Goal: Transaction & Acquisition: Purchase product/service

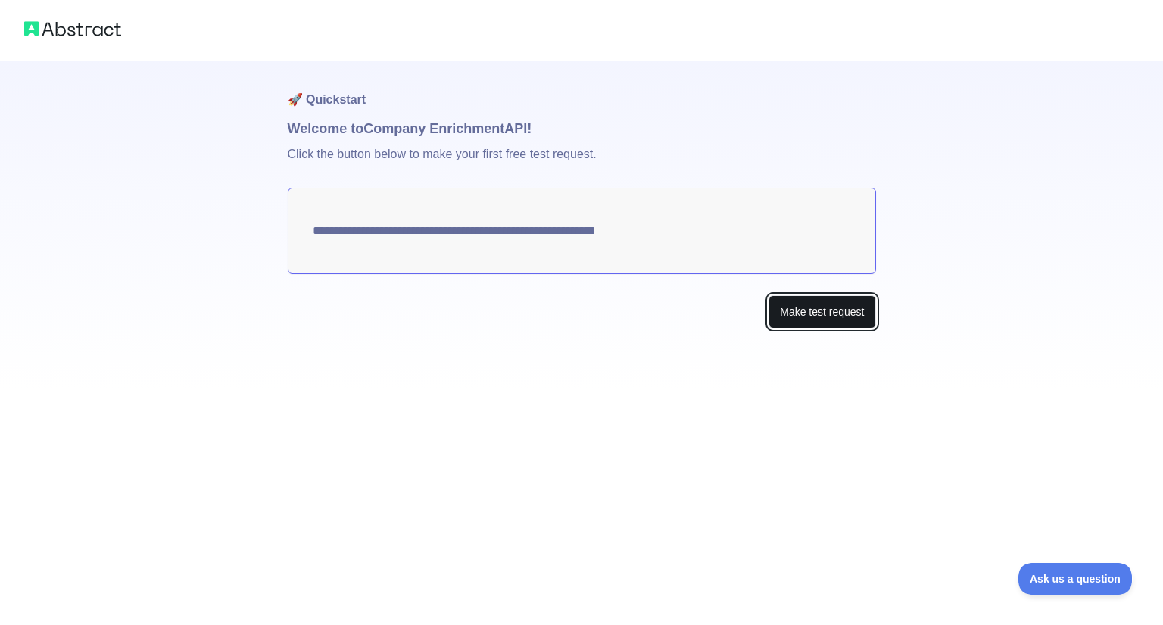
click at [815, 327] on button "Make test request" at bounding box center [821, 312] width 107 height 34
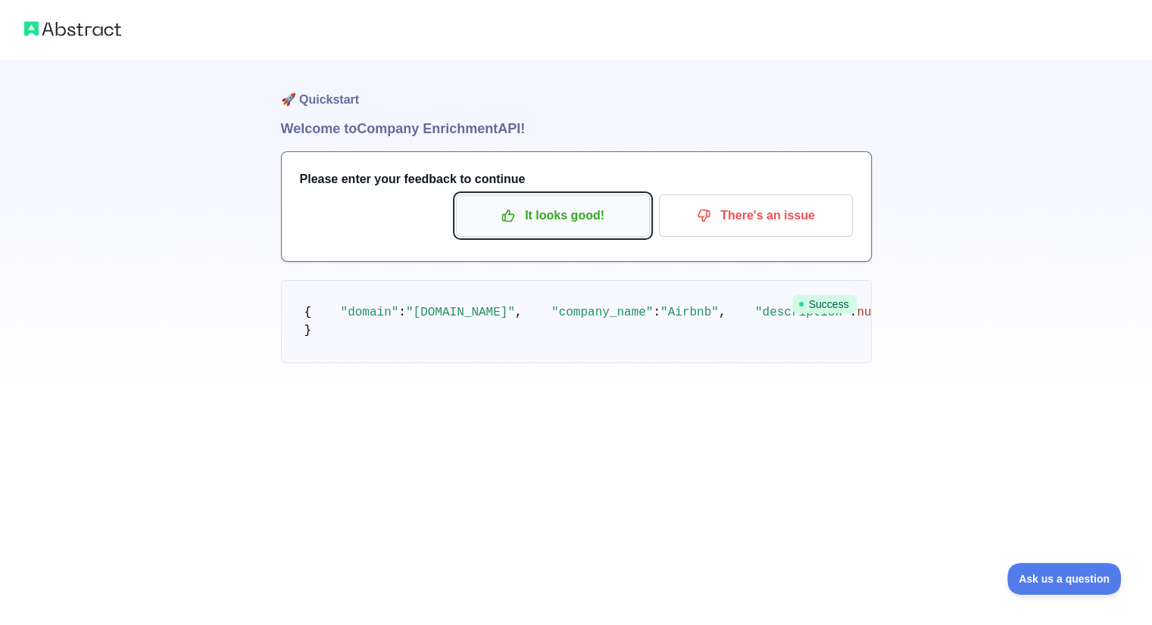
click at [603, 214] on p "It looks good!" at bounding box center [552, 216] width 171 height 26
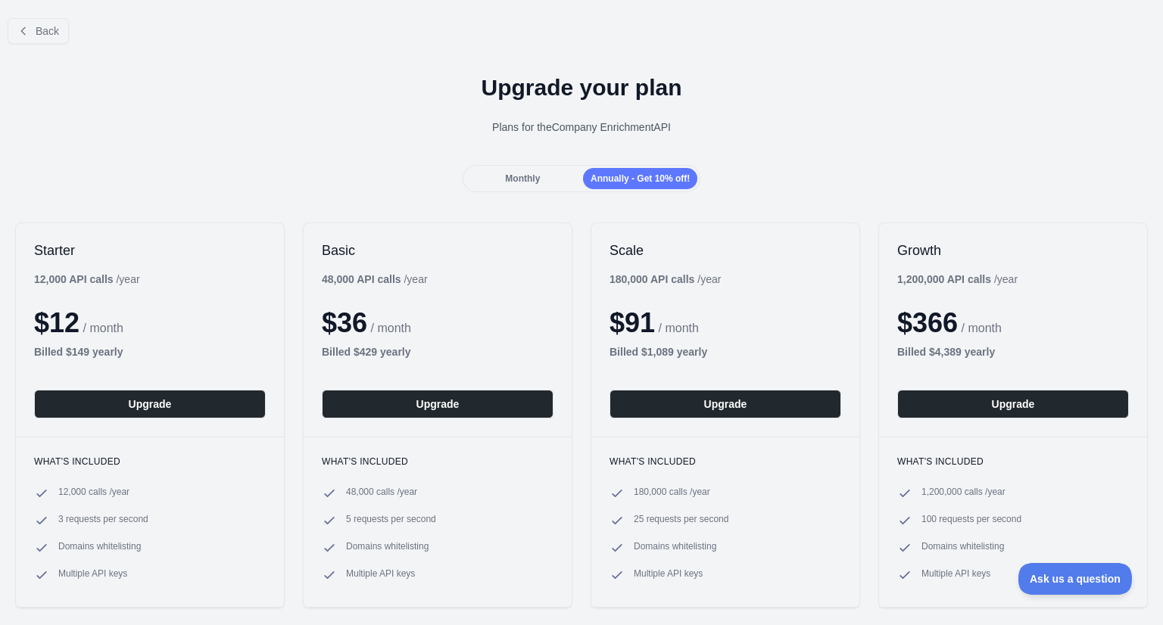
click at [542, 188] on div "Monthly" at bounding box center [523, 178] width 114 height 21
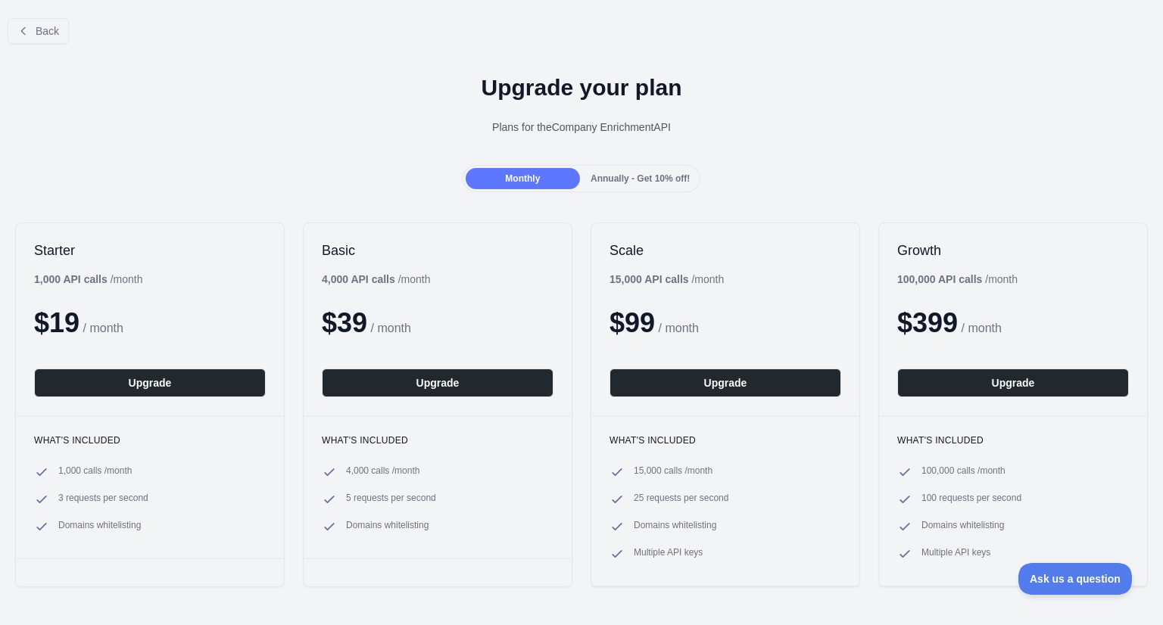
click at [591, 181] on span "Annually - Get 10% off!" at bounding box center [640, 178] width 99 height 11
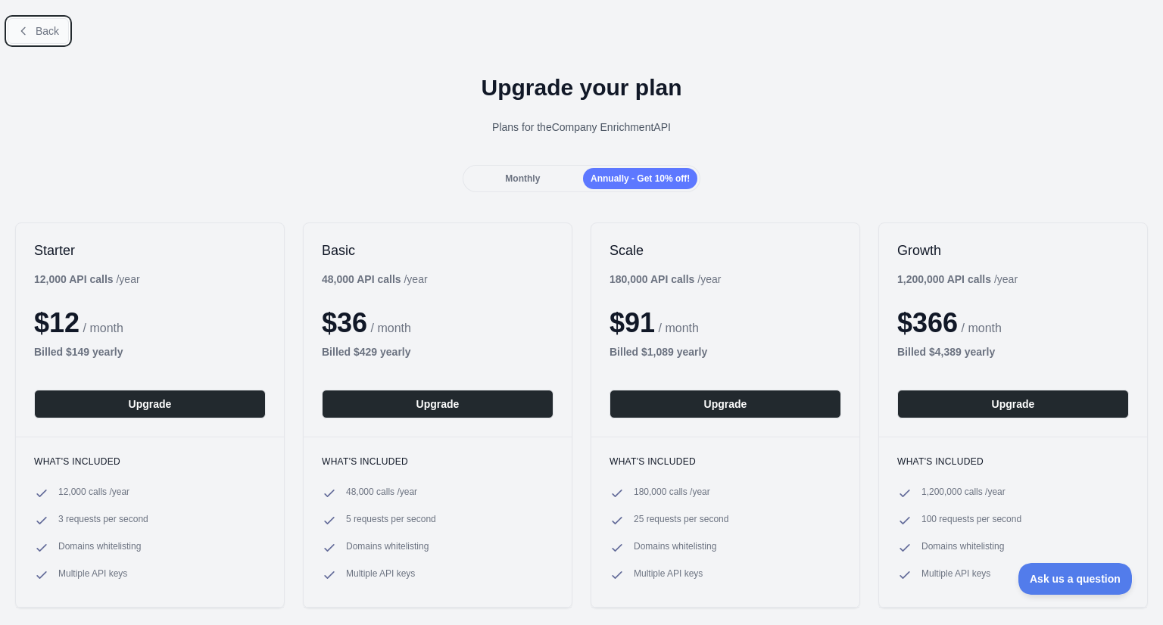
click at [12, 29] on button "Back" at bounding box center [38, 31] width 61 height 26
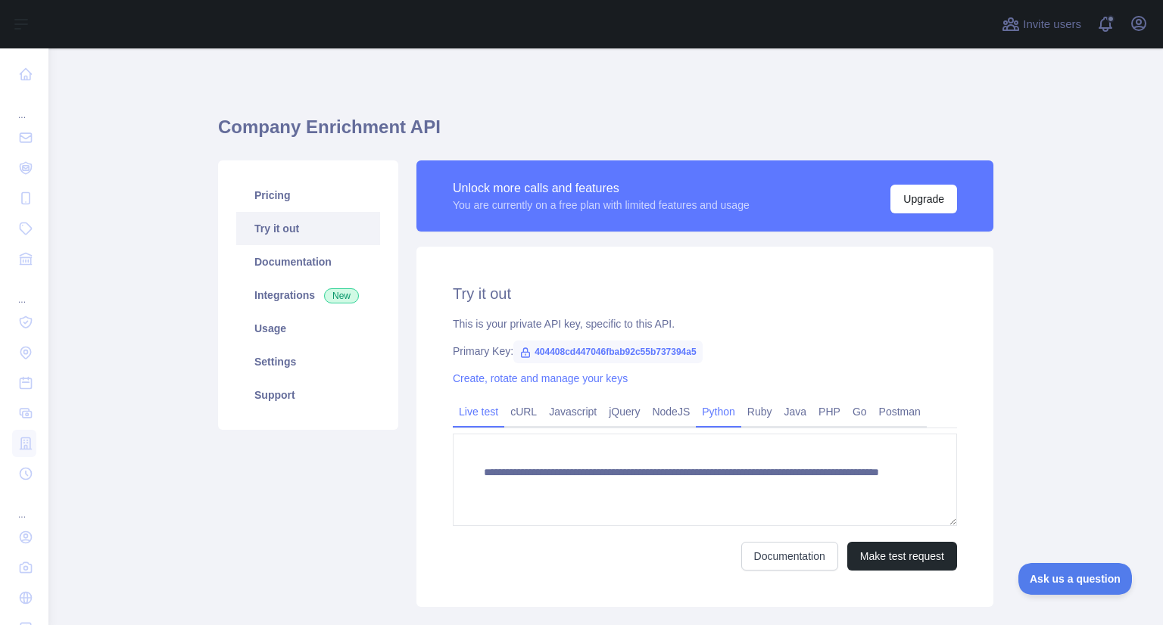
click at [715, 422] on link "Python" at bounding box center [718, 412] width 45 height 24
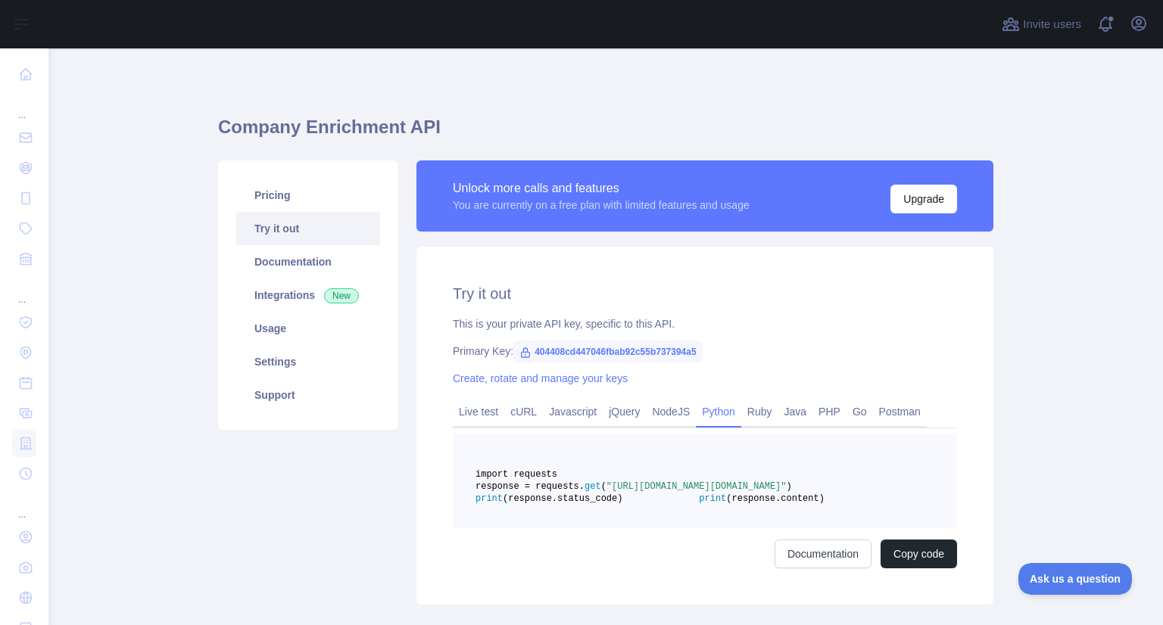
click at [715, 422] on link "Python" at bounding box center [718, 412] width 45 height 24
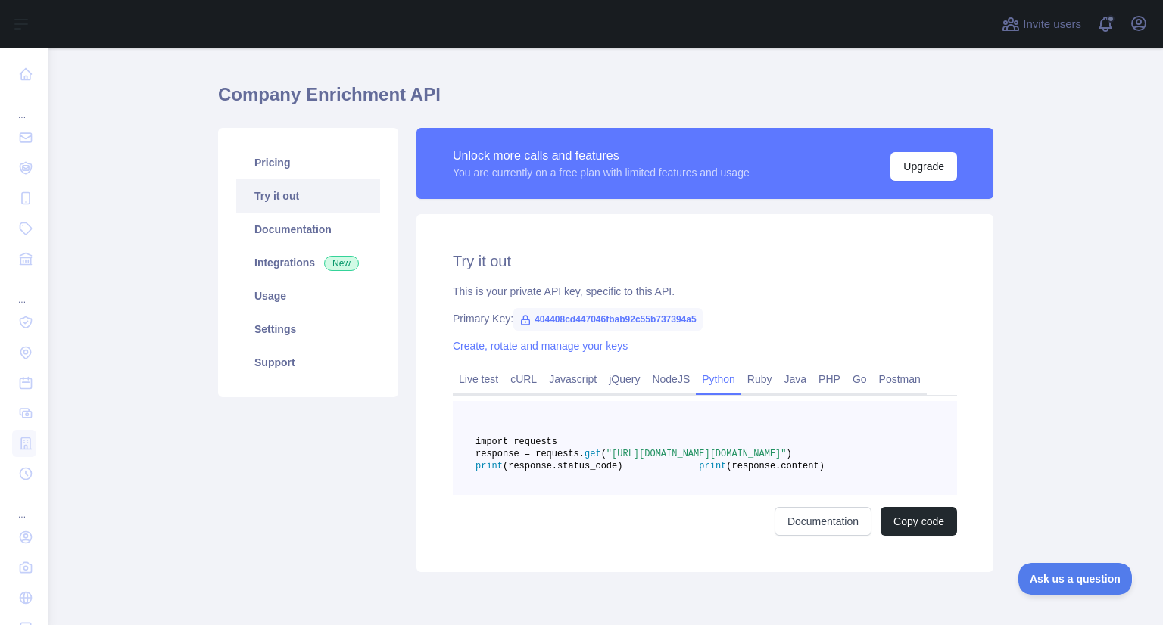
scroll to position [45, 0]
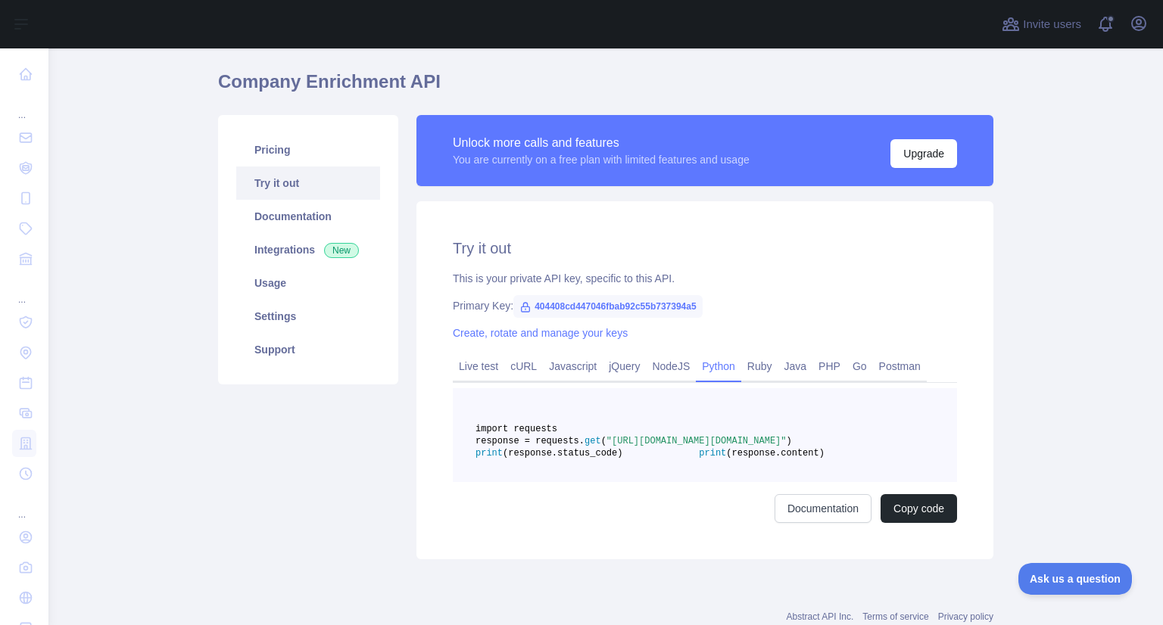
click at [622, 435] on pre "import requests response = requests. get ( "[URL][DOMAIN_NAME][DOMAIN_NAME]" ) …" at bounding box center [705, 435] width 504 height 94
drag, startPoint x: 622, startPoint y: 435, endPoint x: 617, endPoint y: 425, distance: 11.9
click at [617, 425] on pre "import requests response = requests. get ( "[URL][DOMAIN_NAME][DOMAIN_NAME]" ) …" at bounding box center [705, 435] width 504 height 94
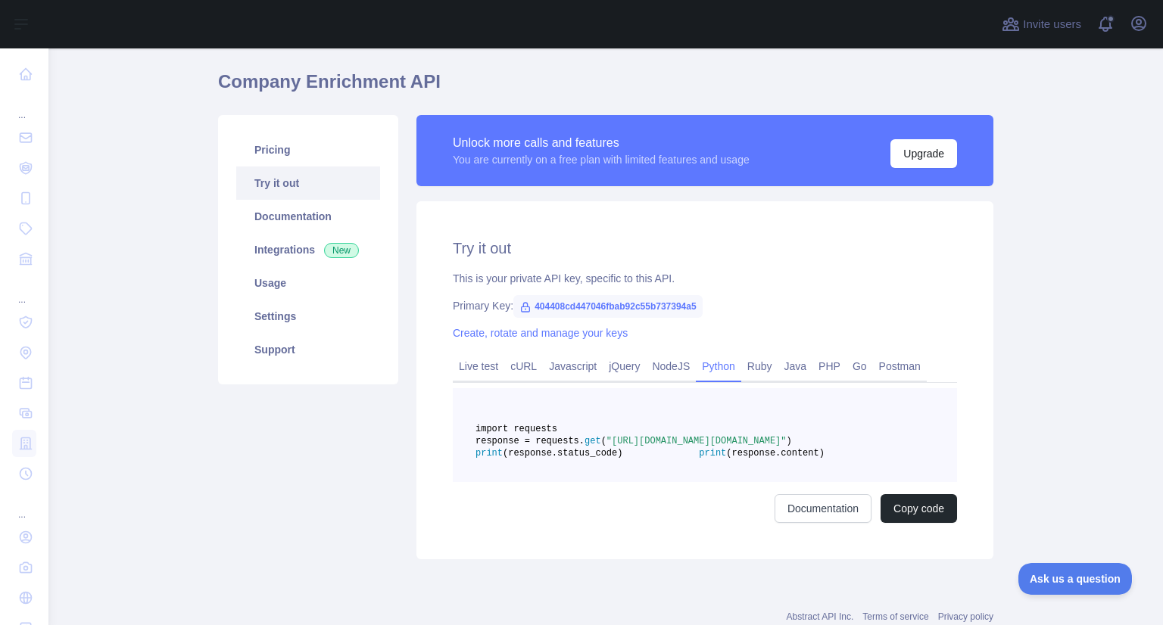
click at [617, 425] on pre "import requests response = requests. get ( "[URL][DOMAIN_NAME][DOMAIN_NAME]" ) …" at bounding box center [705, 435] width 504 height 94
drag, startPoint x: 617, startPoint y: 425, endPoint x: 699, endPoint y: 482, distance: 99.6
click at [699, 482] on pre "import requests response = requests. get ( "[URL][DOMAIN_NAME][DOMAIN_NAME]" ) …" at bounding box center [705, 435] width 504 height 94
click at [347, 235] on link "Integrations New" at bounding box center [308, 249] width 144 height 33
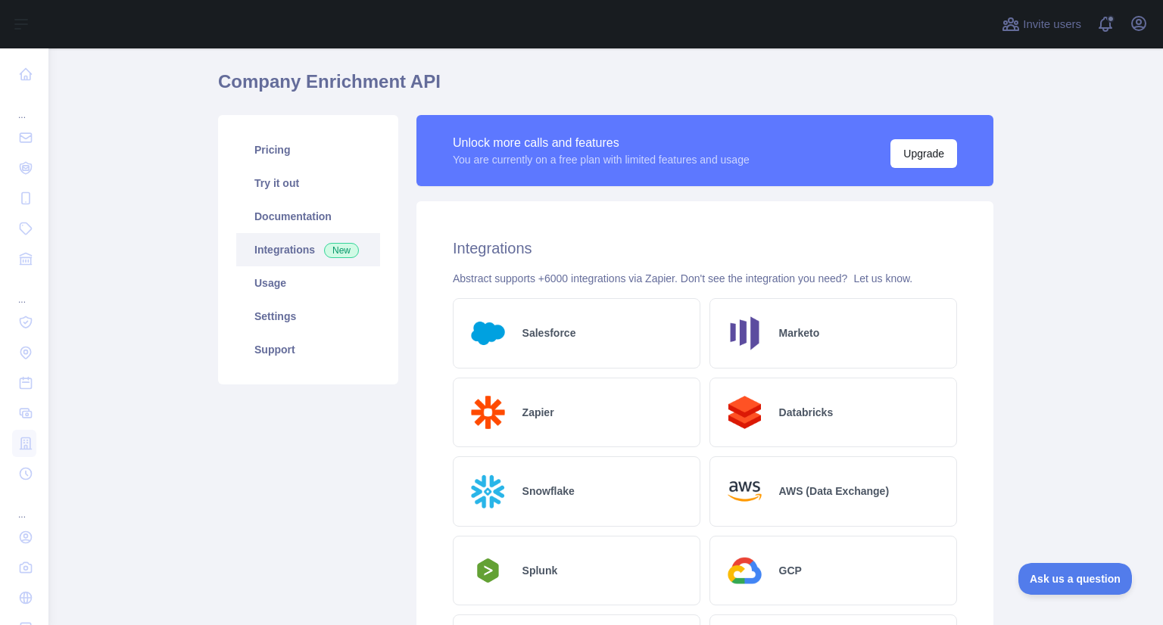
click at [561, 332] on h2 "Salesforce" at bounding box center [549, 333] width 54 height 15
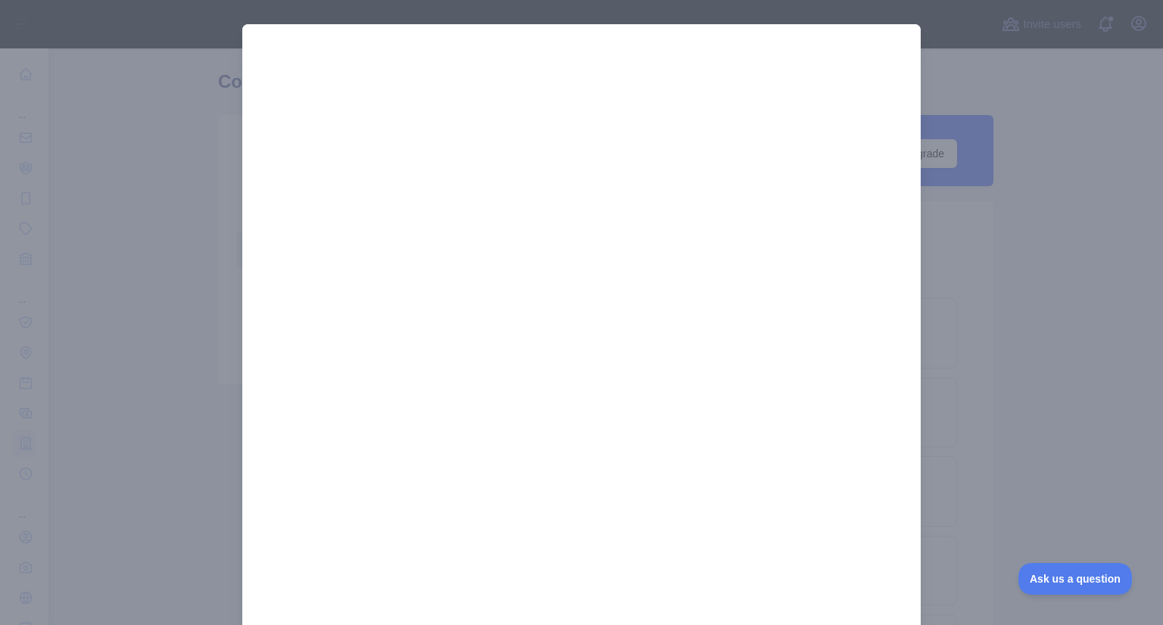
click at [943, 186] on div at bounding box center [581, 312] width 1163 height 625
